Goal: Task Accomplishment & Management: Manage account settings

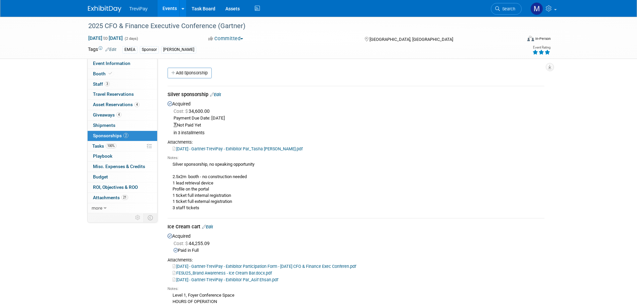
click at [504, 6] on link "Search" at bounding box center [506, 9] width 31 height 12
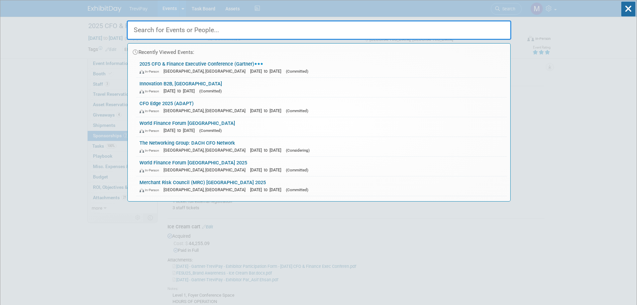
paste input "Operations/Logistics: Anna Weilemar, Operations Manager, Copperberg anna.weilem…"
type input "Operations/Logistics: Anna Weilemar, Operations Manager, Copperberg anna.weilem…"
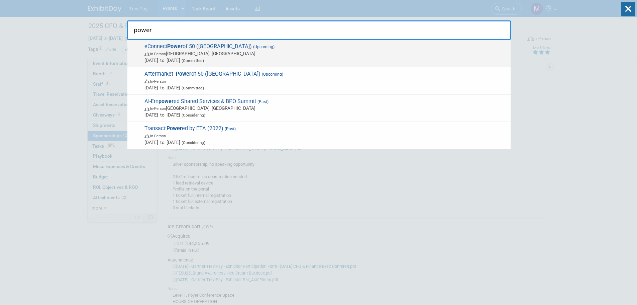
type input "power"
click at [203, 48] on span "eConnect Power of 50 (Copperberg) (Upcoming) In-Person Frankfurt am Main, Germa…" at bounding box center [325, 53] width 365 height 20
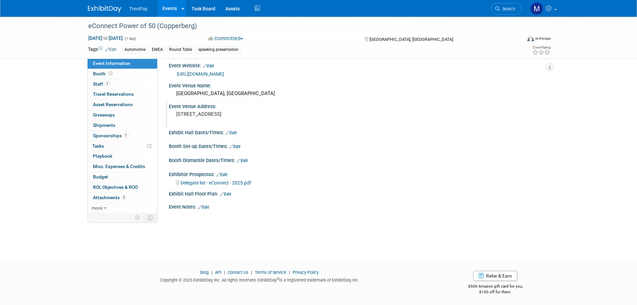
scroll to position [7, 0]
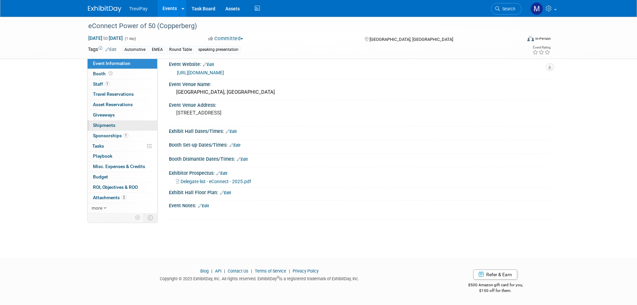
click at [108, 125] on span "Shipments 0" at bounding box center [104, 124] width 22 height 5
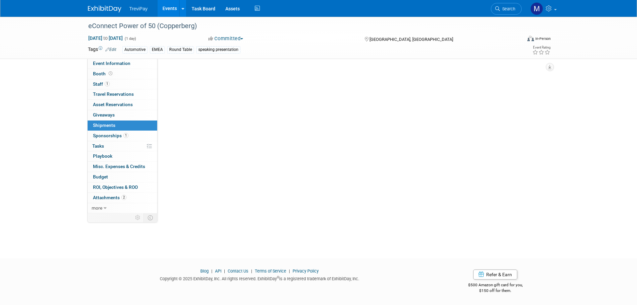
scroll to position [0, 0]
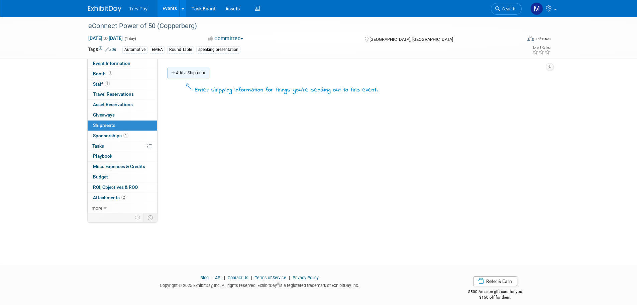
click at [190, 75] on link "Add a Shipment" at bounding box center [189, 73] width 42 height 11
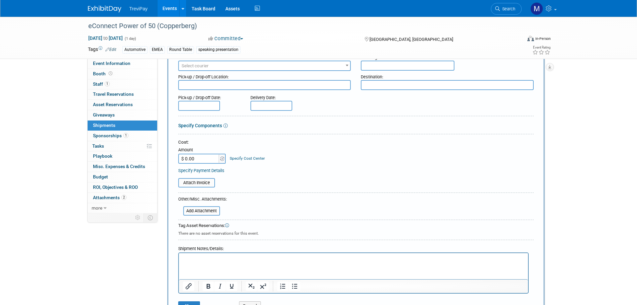
scroll to position [136, 0]
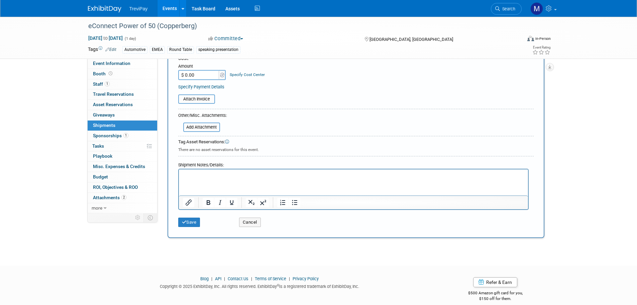
paste input "SHIPPING INFORMATION: If you need to ship material to the event (like your roll…"
type input "SHIPPING INFORMATION: If you need to ship material to the event (like your roll…"
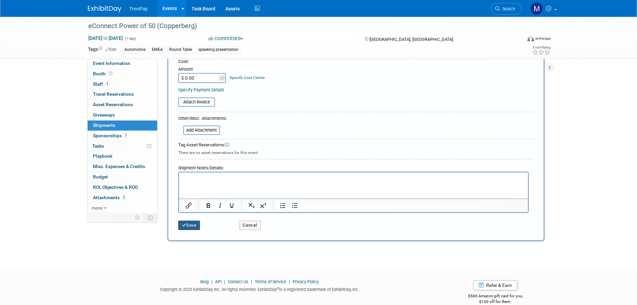
scroll to position [134, 0]
click at [200, 181] on html at bounding box center [353, 176] width 349 height 9
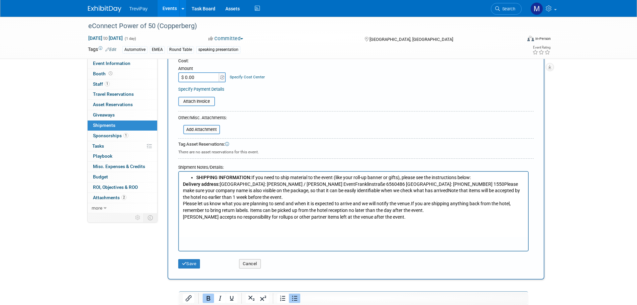
scroll to position [0, 0]
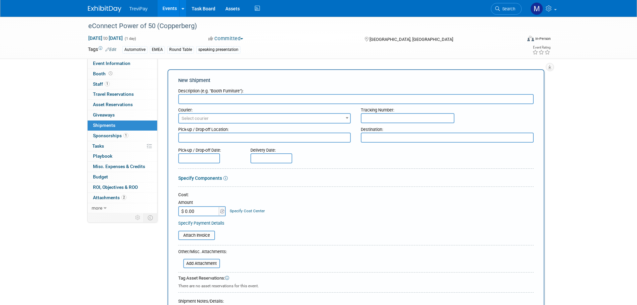
click at [208, 101] on input "text" at bounding box center [356, 99] width 356 height 10
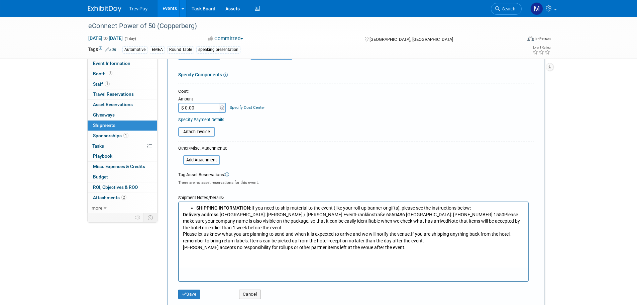
scroll to position [183, 0]
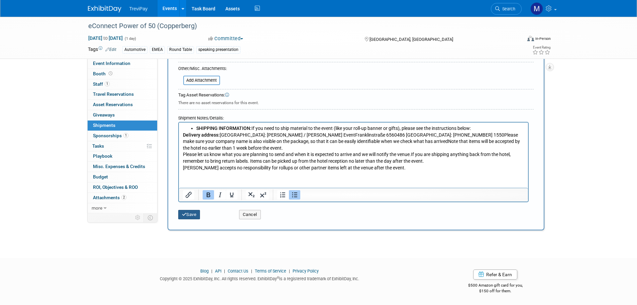
type input "Gifts shipment"
click at [195, 215] on button "Save" at bounding box center [189, 214] width 22 height 9
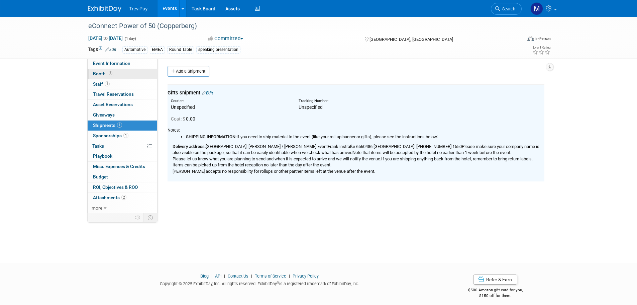
scroll to position [0, 0]
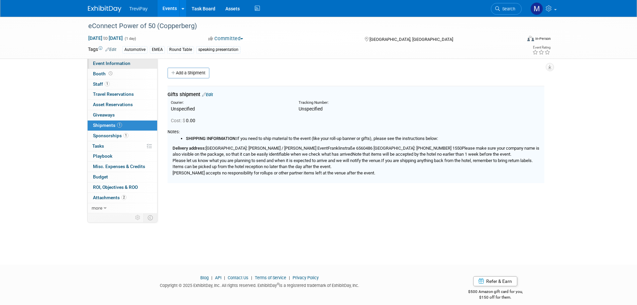
click at [115, 66] on link "Event Information" at bounding box center [123, 64] width 70 height 10
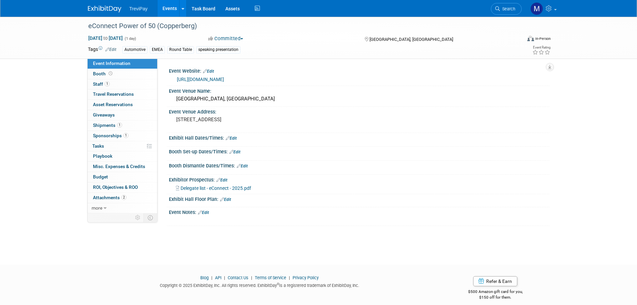
click at [208, 214] on link "Edit" at bounding box center [203, 212] width 11 height 5
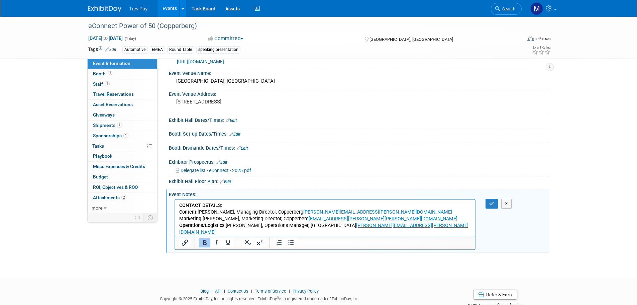
scroll to position [33, 0]
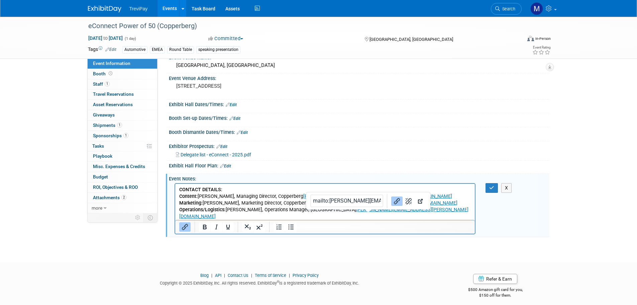
click at [370, 215] on p "CONTACT DETAILS: Content: [PERSON_NAME], Managing Director, Copperberg [EMAIL_A…" at bounding box center [325, 209] width 292 height 47
click at [372, 217] on p "CONTACT DETAILS: Content: [PERSON_NAME], Managing Director, Copperberg [EMAIL_A…" at bounding box center [325, 209] width 292 height 47
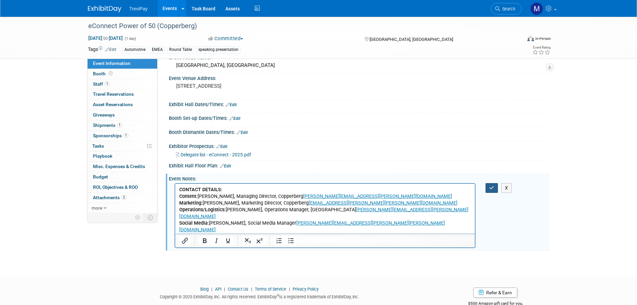
click at [494, 187] on icon "button" at bounding box center [492, 187] width 5 height 5
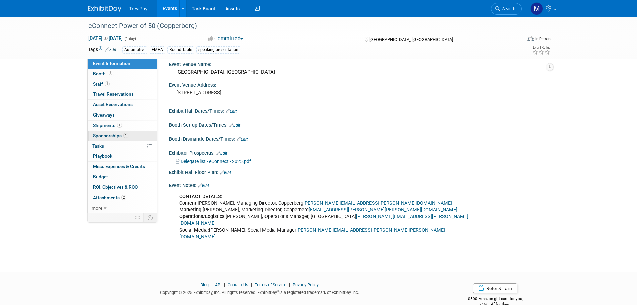
click at [108, 135] on span "Sponsorships 1" at bounding box center [110, 135] width 35 height 5
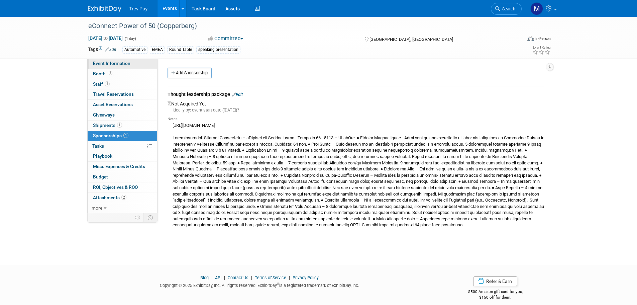
click at [111, 65] on span "Event Information" at bounding box center [111, 63] width 37 height 5
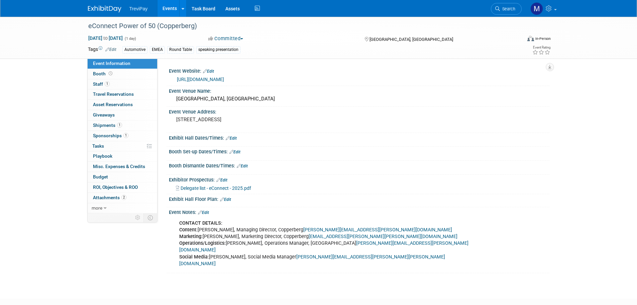
click at [209, 211] on link "Edit" at bounding box center [203, 212] width 11 height 5
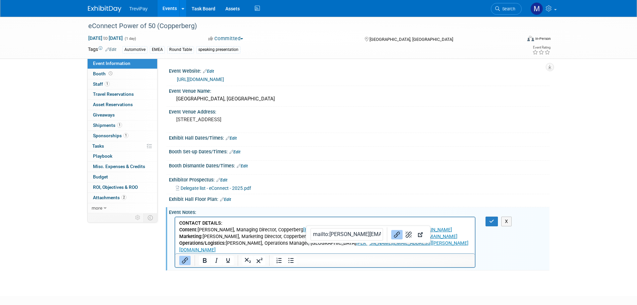
click at [377, 250] on p "CONTACT DETAILS: Content: [PERSON_NAME], Managing Director, Copperberg [EMAIL_A…" at bounding box center [325, 243] width 292 height 47
drag, startPoint x: 377, startPoint y: 250, endPoint x: 391, endPoint y: 251, distance: 14.2
click at [378, 251] on p "CONTACT DETAILS: Content: [PERSON_NAME], Managing Director, Copperberg [EMAIL_A…" at bounding box center [325, 243] width 292 height 47
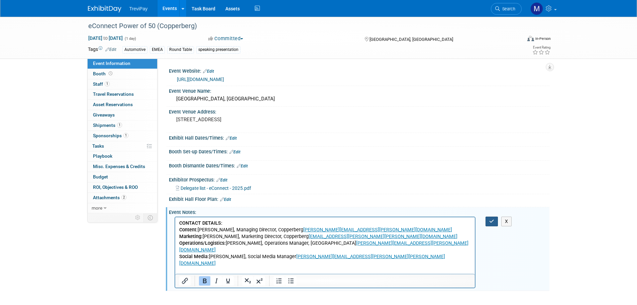
click at [491, 219] on icon "button" at bounding box center [492, 221] width 5 height 5
